Goal: Understand process/instructions: Learn about a topic

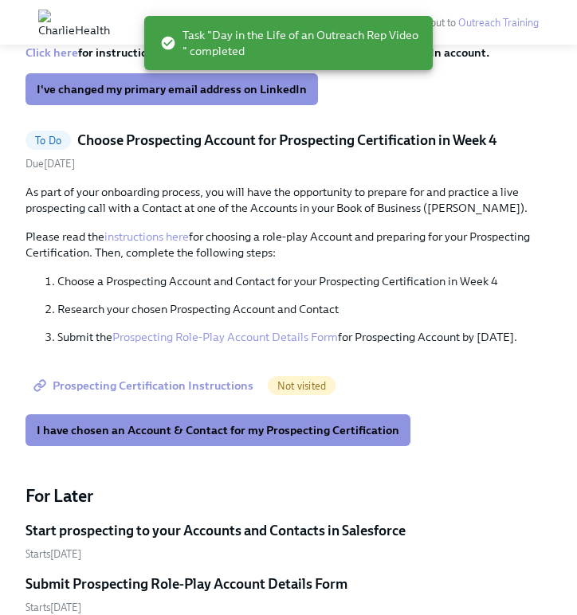
scroll to position [1645, 0]
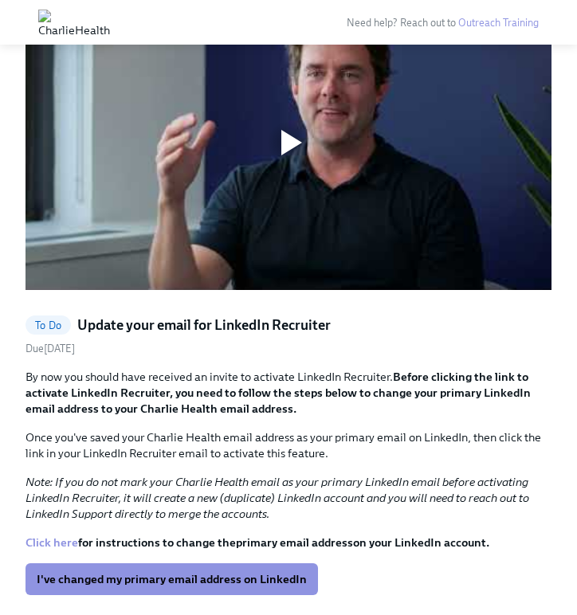
scroll to position [1302, 0]
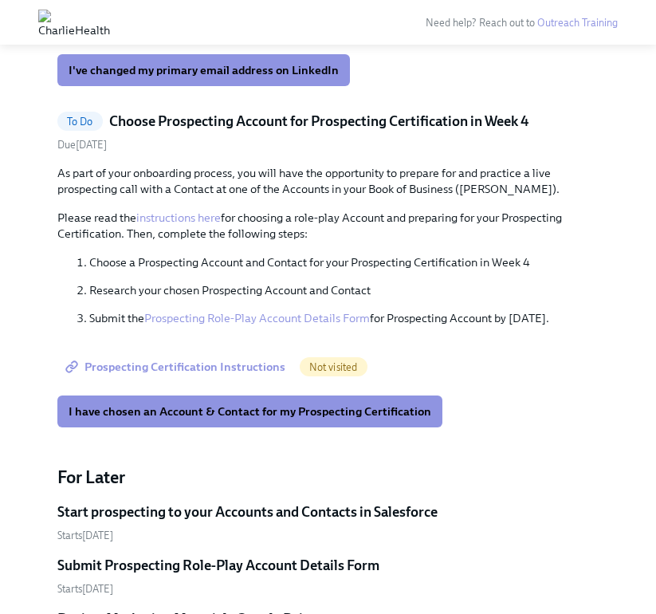
scroll to position [1733, 0]
